Goal: Check status: Check status

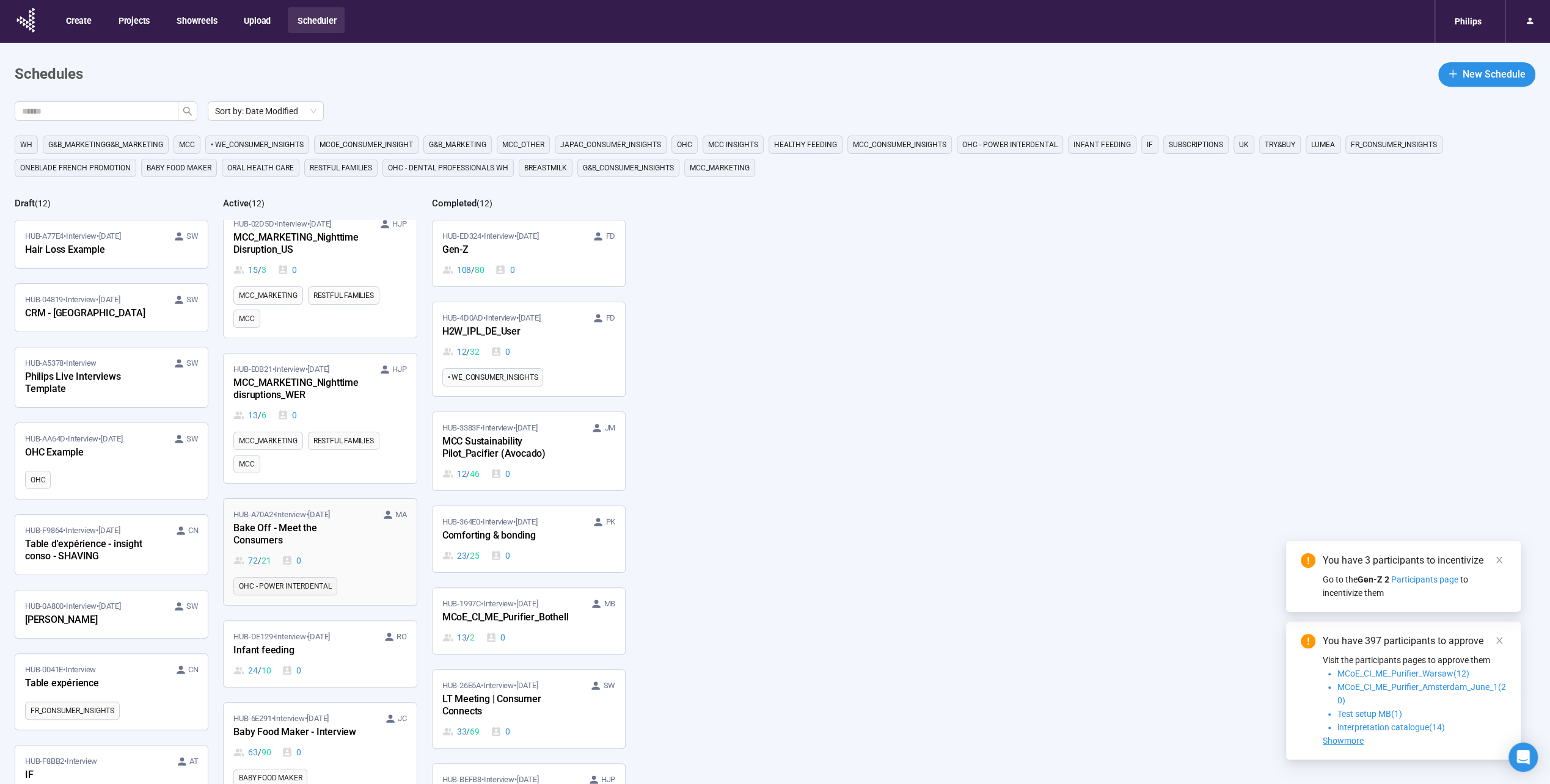
scroll to position [183, 0]
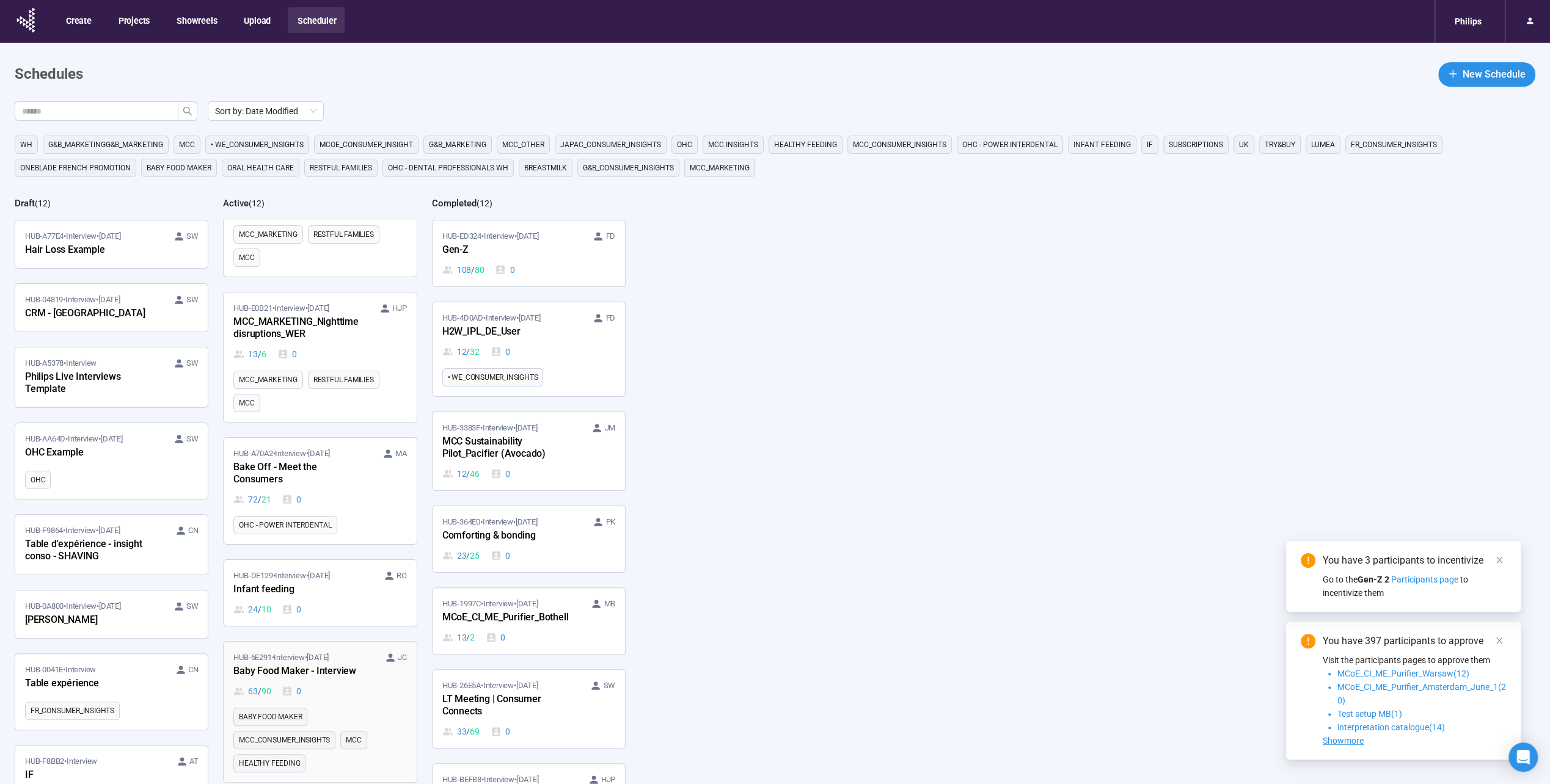
click at [334, 663] on div "Baby Food Maker - Interview" at bounding box center [300, 671] width 134 height 16
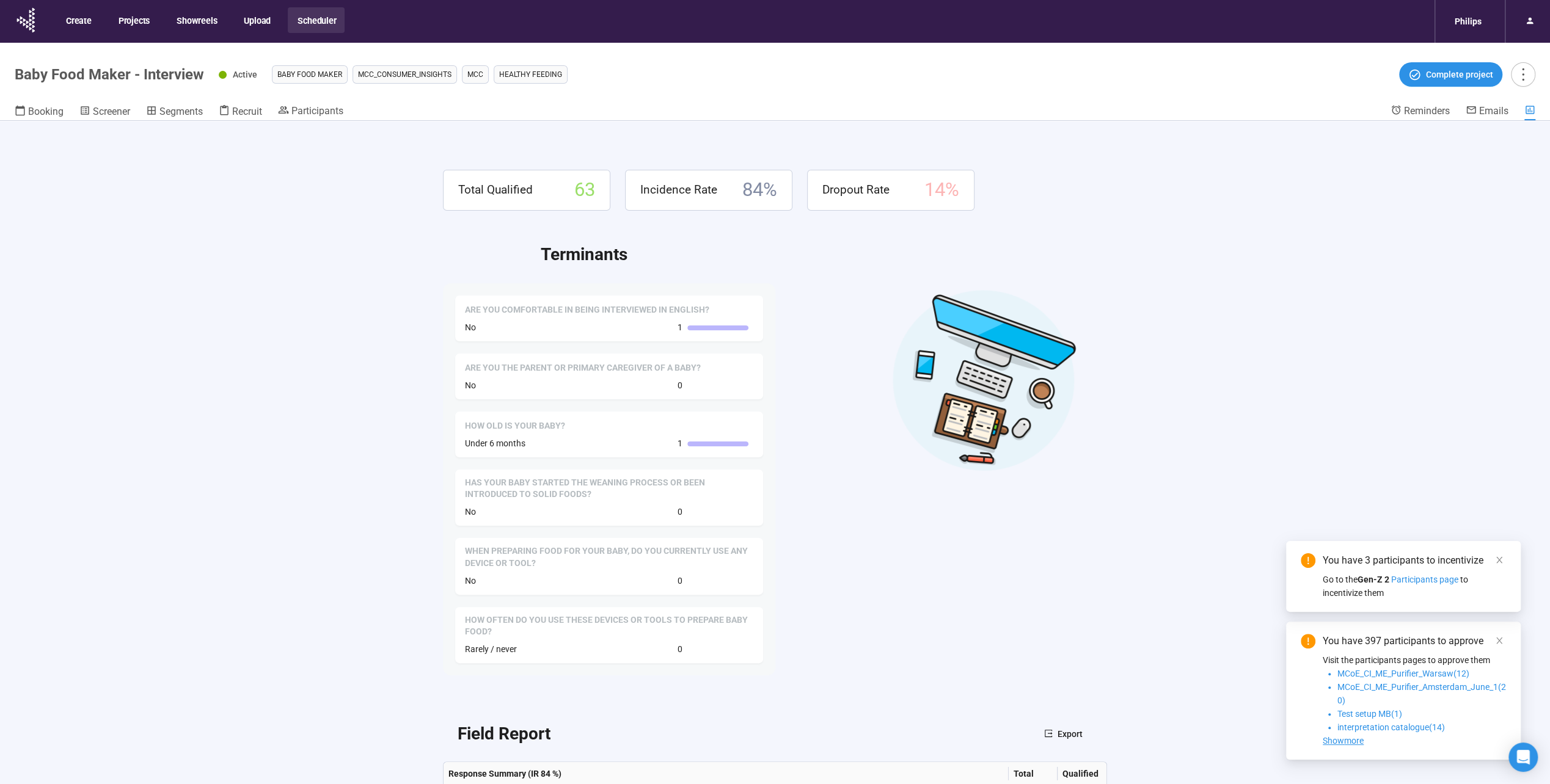
click at [340, 250] on div "Total Qualified 63 Incidence Rate 84 % Dropout Rate 14 % Terminants Are you com…" at bounding box center [775, 473] width 1550 height 706
click at [303, 105] on span "Participants" at bounding box center [317, 111] width 52 height 11
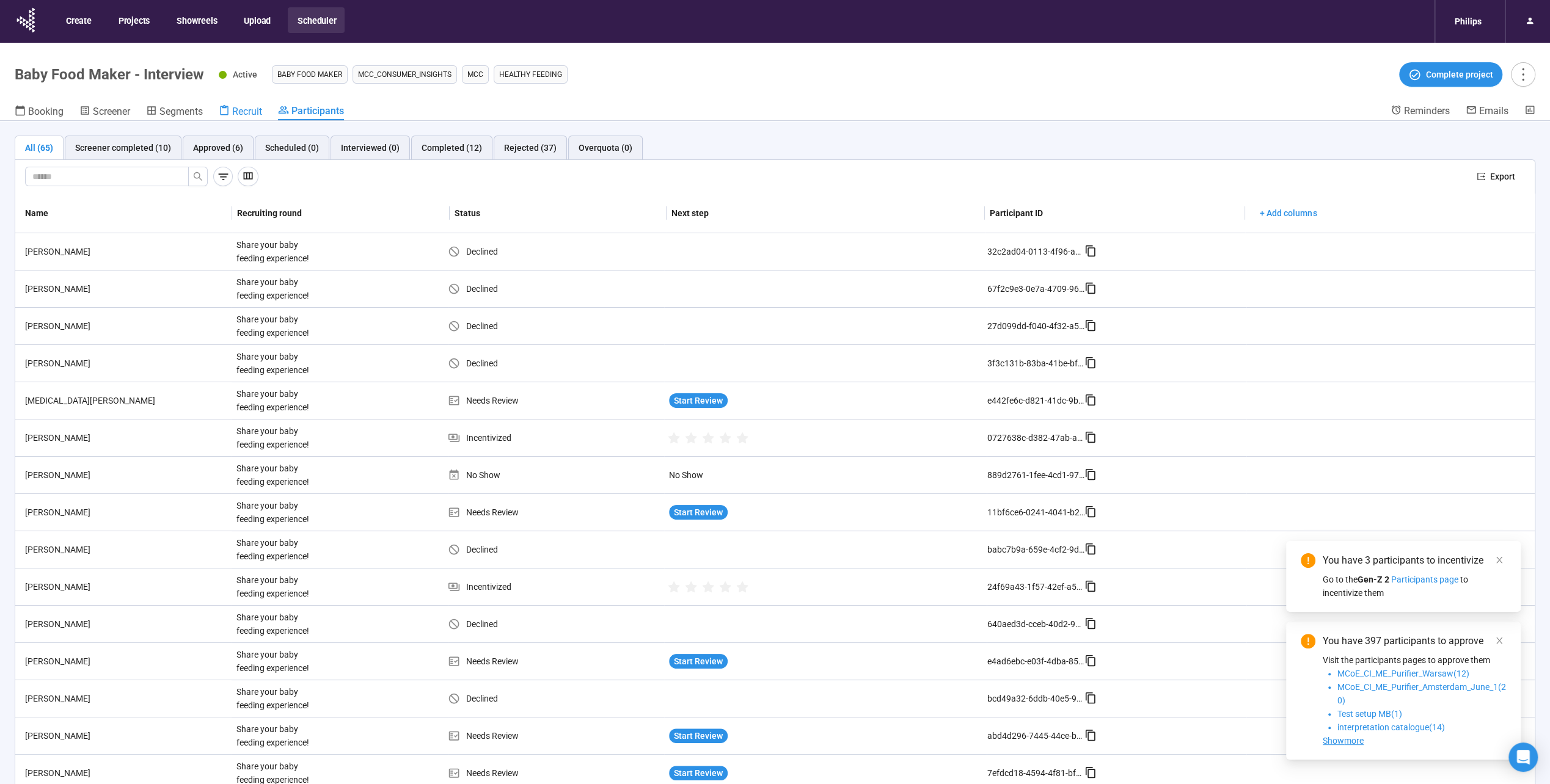
click at [248, 115] on span "Recruit" at bounding box center [247, 111] width 30 height 11
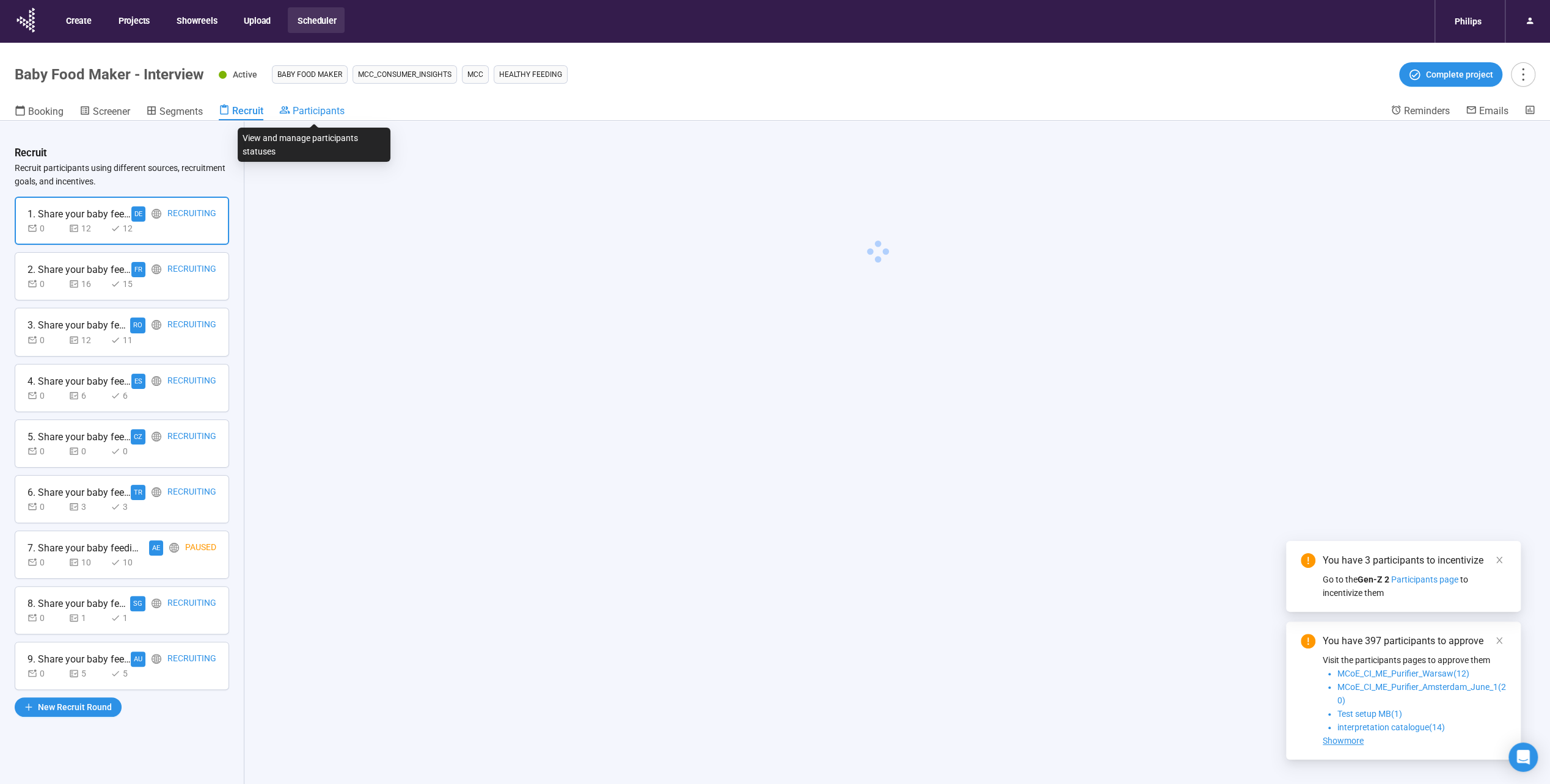
click at [285, 115] on icon at bounding box center [284, 109] width 11 height 11
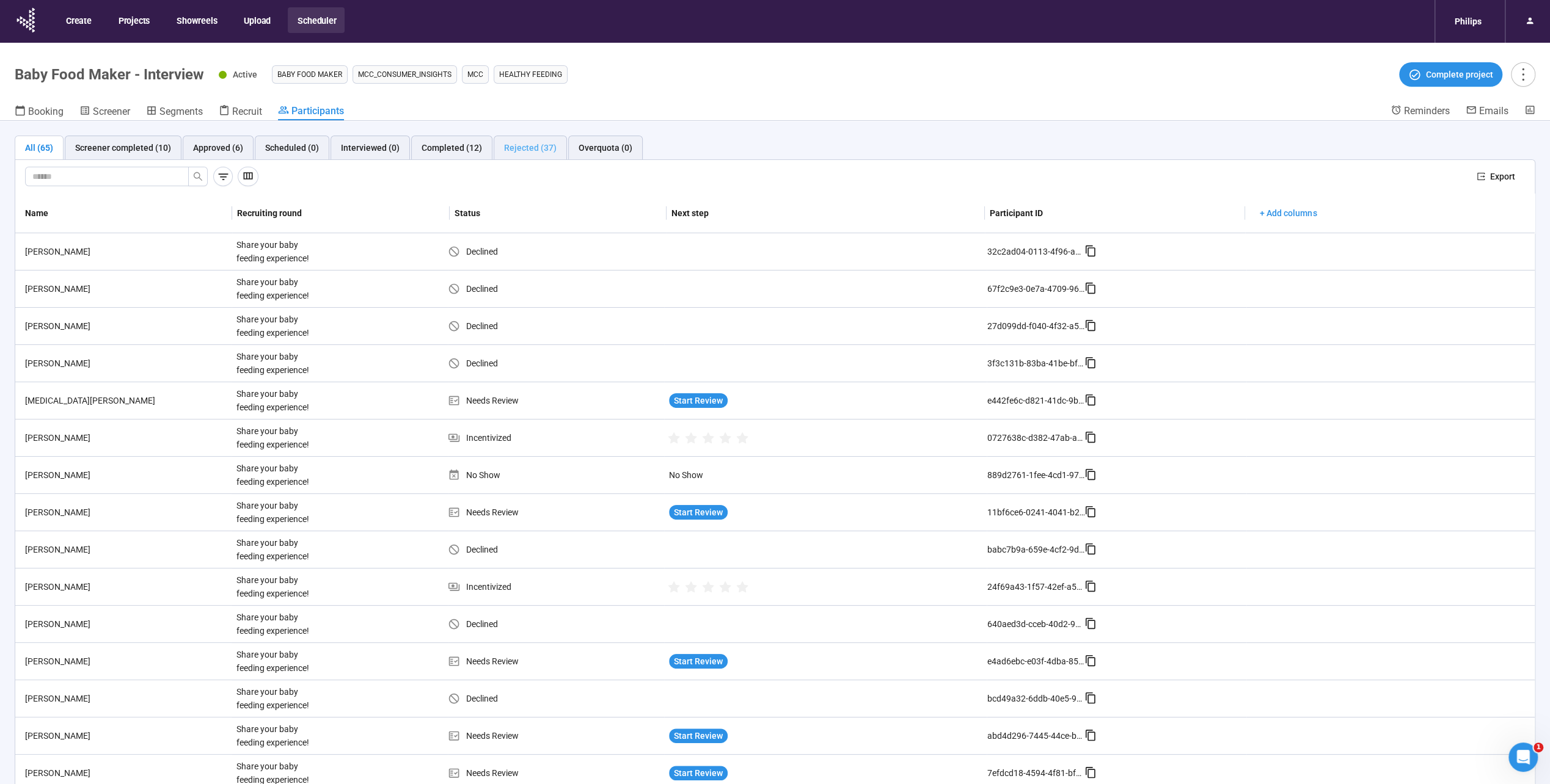
click at [494, 146] on div "Rejected (37)" at bounding box center [530, 148] width 74 height 24
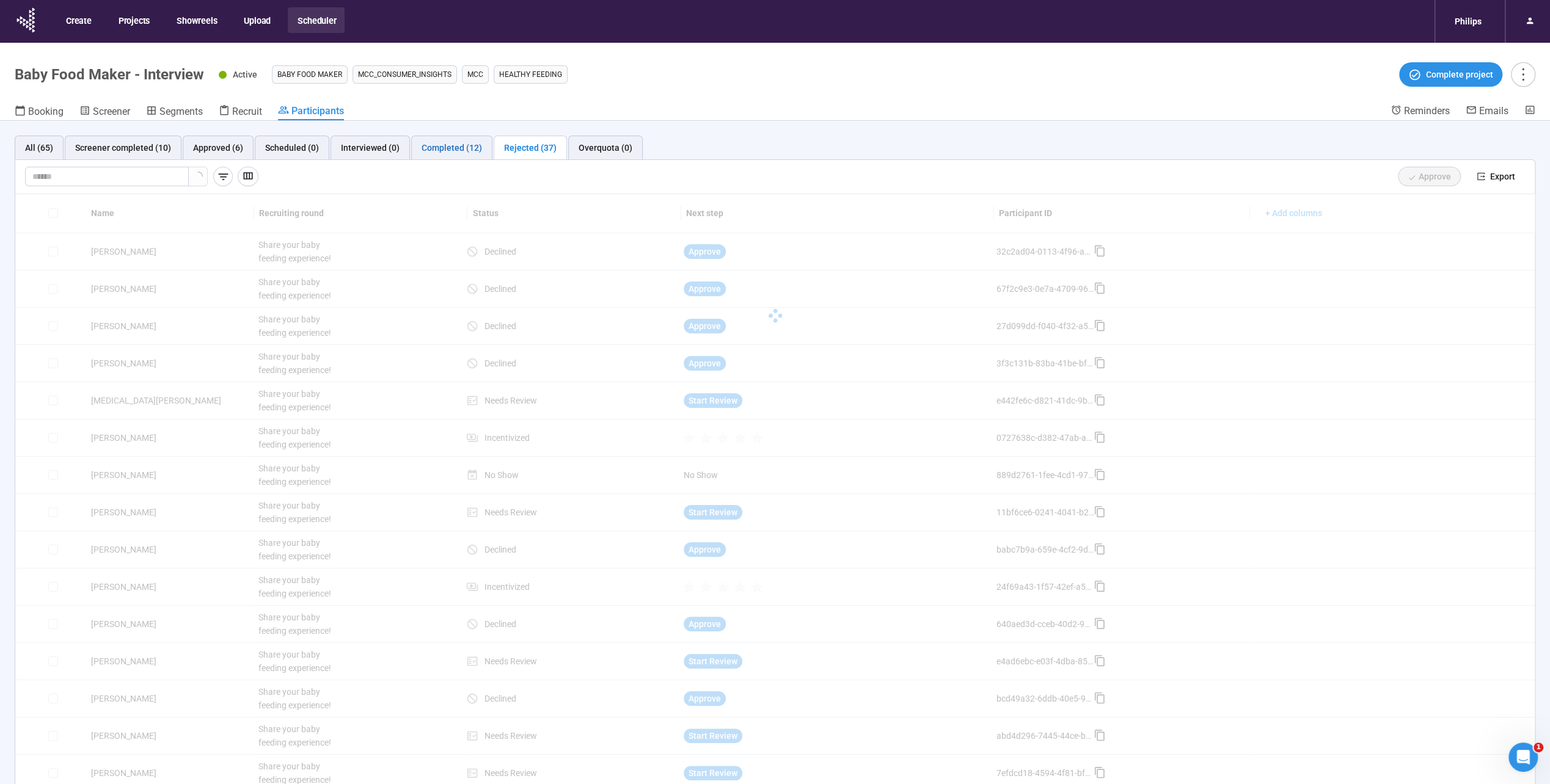
click at [458, 148] on div "Completed (12)" at bounding box center [452, 148] width 61 height 14
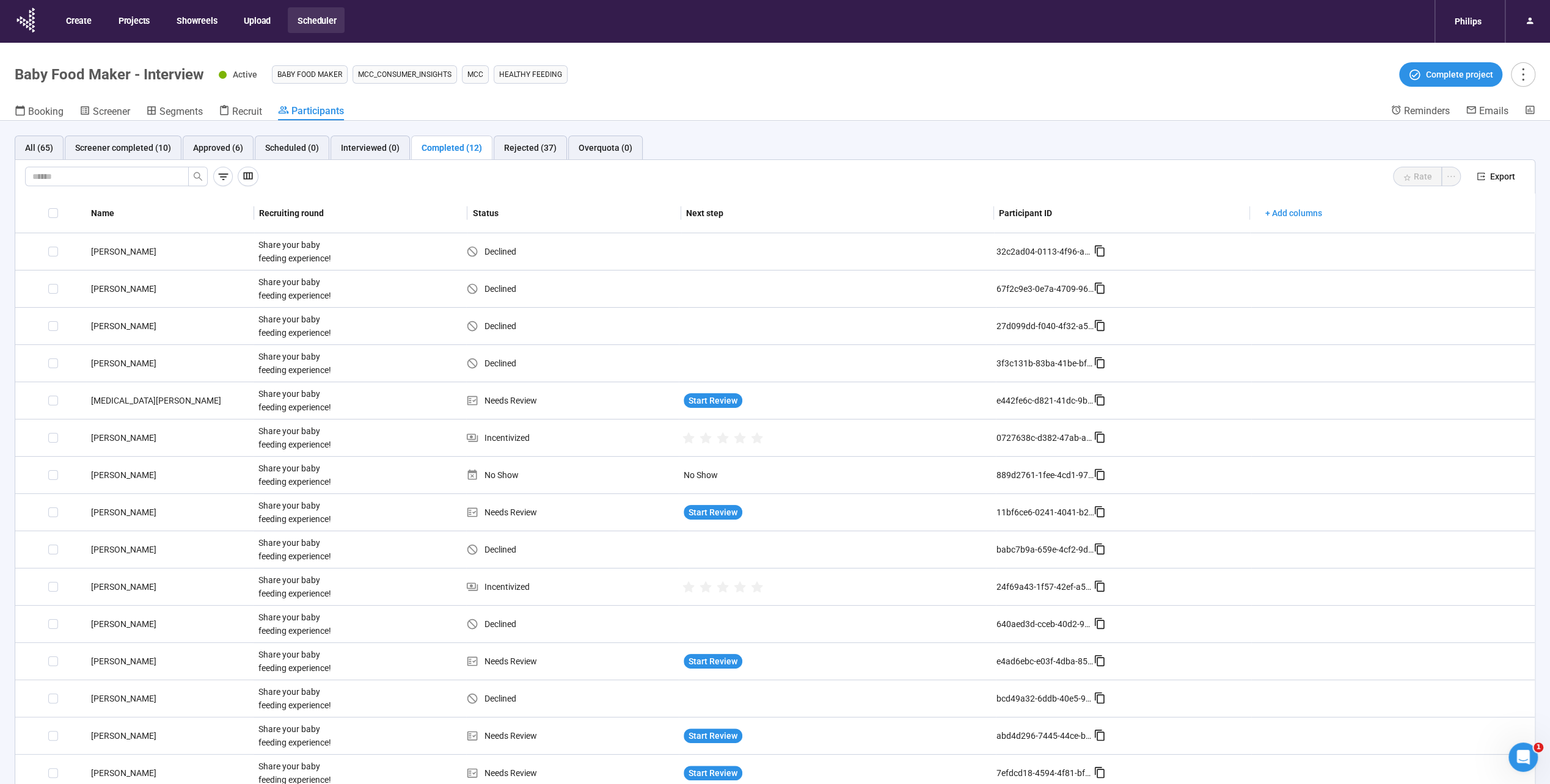
click at [458, 148] on div "Completed (12)" at bounding box center [452, 148] width 61 height 14
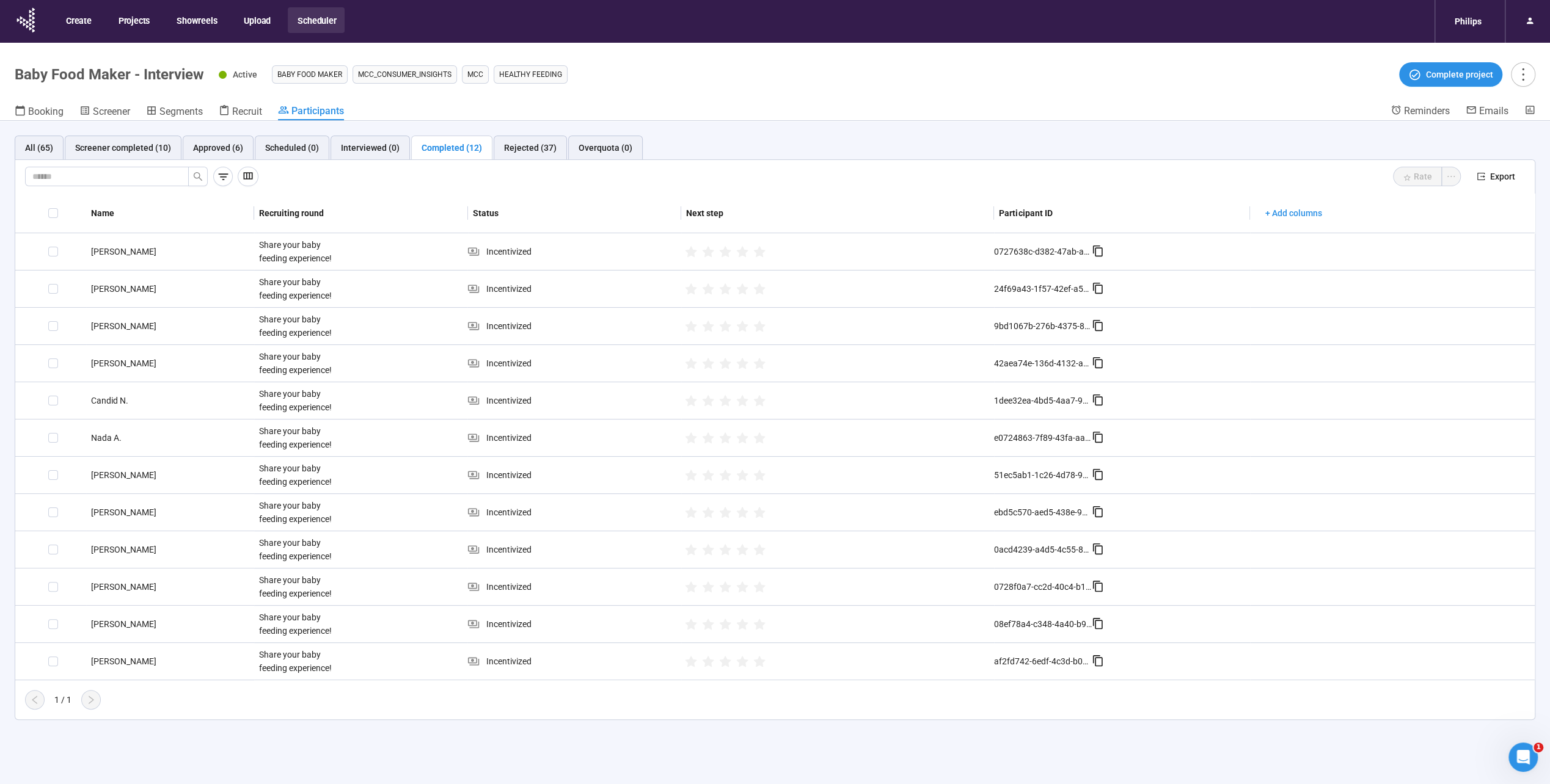
drag, startPoint x: 100, startPoint y: 68, endPoint x: 104, endPoint y: 62, distance: 7.2
click at [100, 68] on h1 "Baby Food Maker - Interview" at bounding box center [109, 74] width 189 height 17
click at [142, 26] on button "Projects" at bounding box center [133, 20] width 49 height 26
